Goal: Task Accomplishment & Management: Use online tool/utility

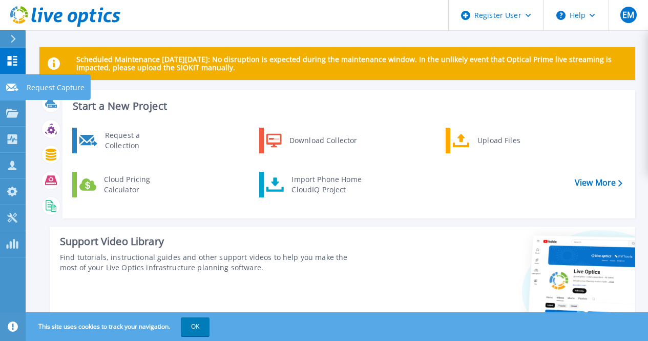
click at [11, 83] on div at bounding box center [12, 86] width 12 height 9
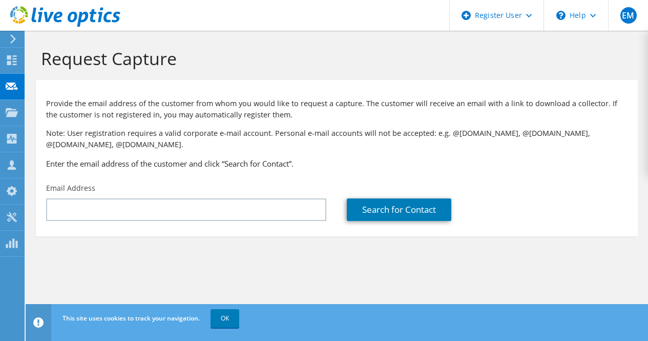
click at [15, 38] on icon at bounding box center [13, 38] width 8 height 9
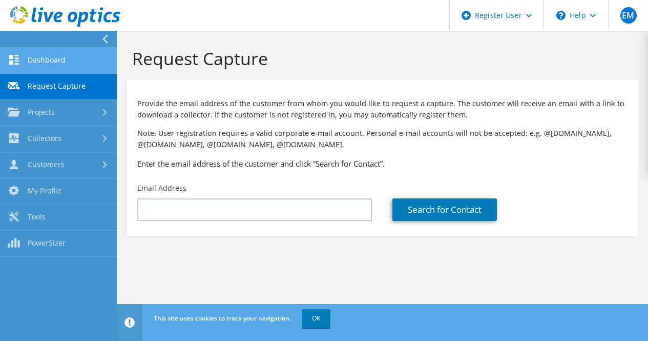
click at [51, 62] on link "Dashboard" at bounding box center [58, 61] width 117 height 26
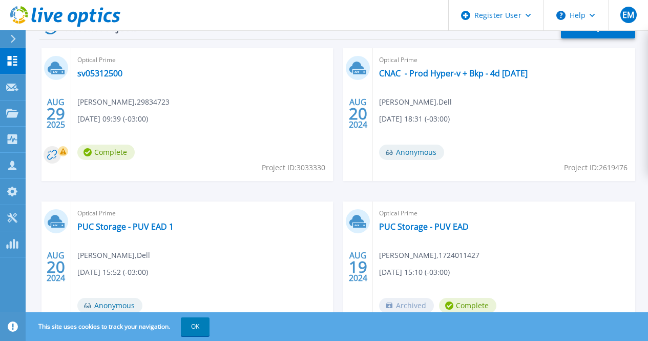
scroll to position [359, 0]
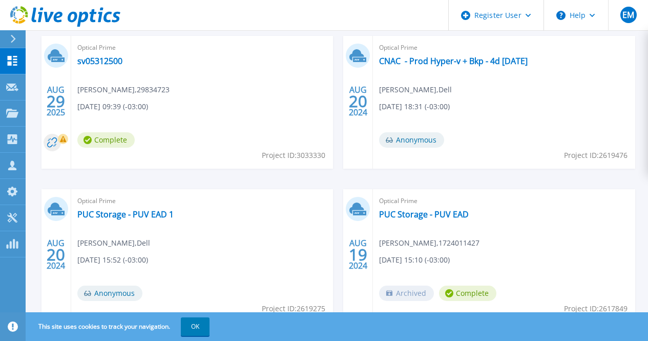
click at [105, 142] on span "Complete" at bounding box center [105, 139] width 57 height 15
click at [99, 60] on link "sv05312500" at bounding box center [99, 61] width 45 height 10
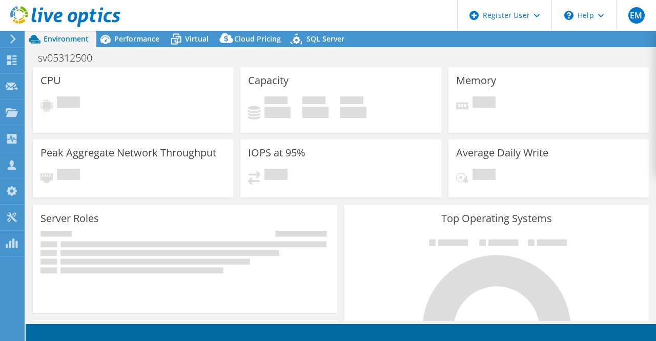
select select "USD"
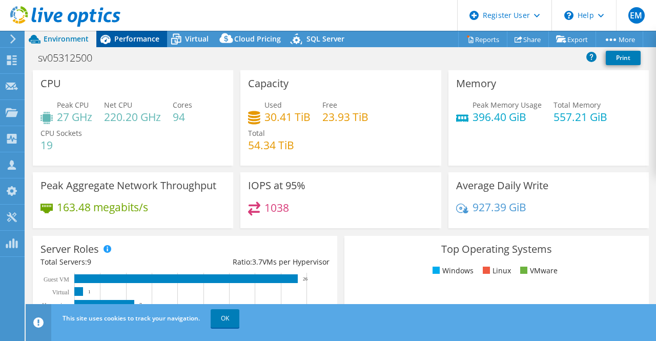
click at [137, 39] on span "Performance" at bounding box center [136, 39] width 45 height 10
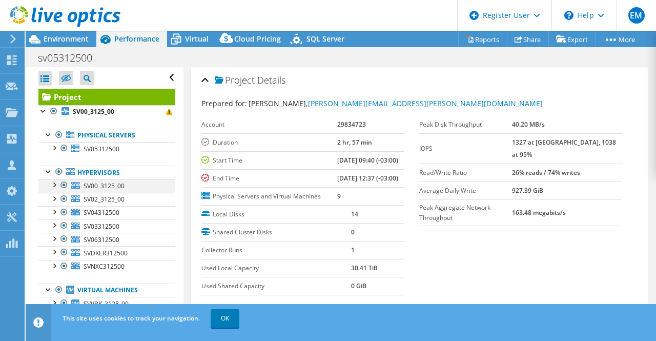
click at [54, 185] on div at bounding box center [54, 184] width 10 height 10
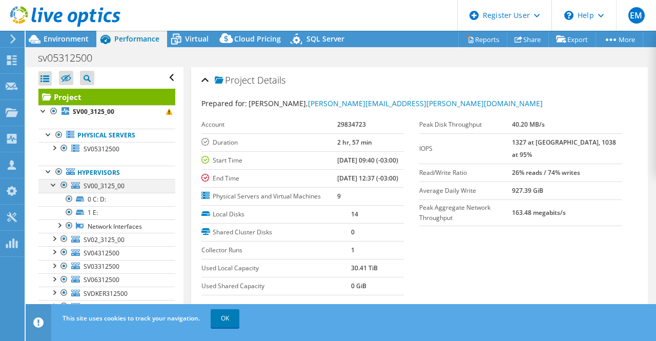
click at [54, 185] on div at bounding box center [54, 184] width 10 height 10
